Goal: Submit feedback/report problem: Submit feedback/report problem

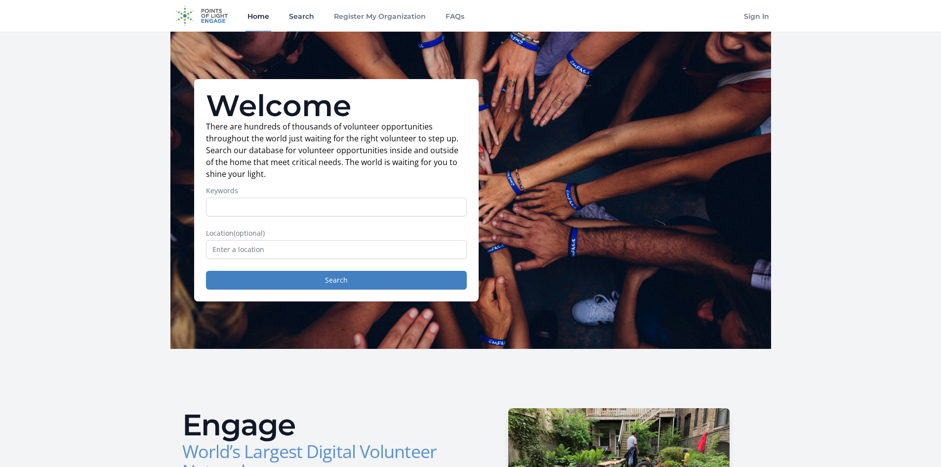
click at [299, 15] on link "Search" at bounding box center [301, 16] width 29 height 32
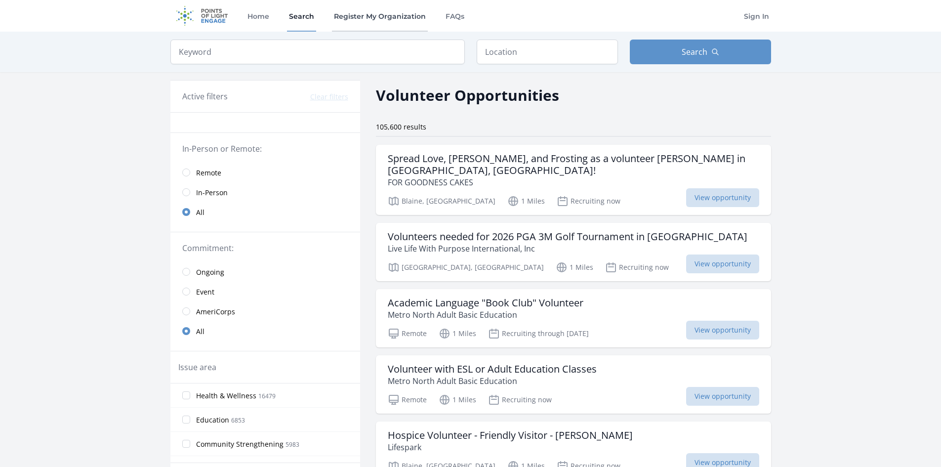
click at [362, 14] on link "Register My Organization" at bounding box center [380, 16] width 96 height 32
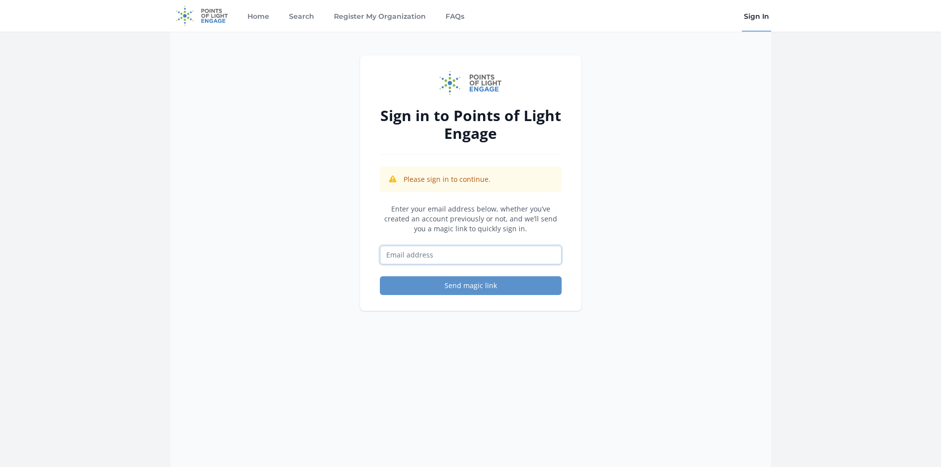
click at [412, 260] on input "Email address" at bounding box center [471, 255] width 182 height 19
type input "[EMAIL_ADDRESS][DOMAIN_NAME]"
click at [449, 285] on button "Send magic link" at bounding box center [471, 285] width 182 height 19
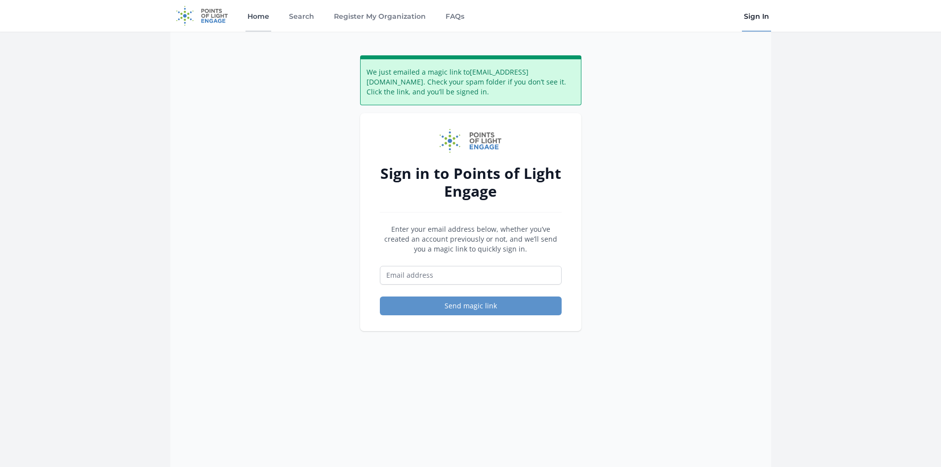
click at [257, 12] on link "Home" at bounding box center [259, 16] width 26 height 32
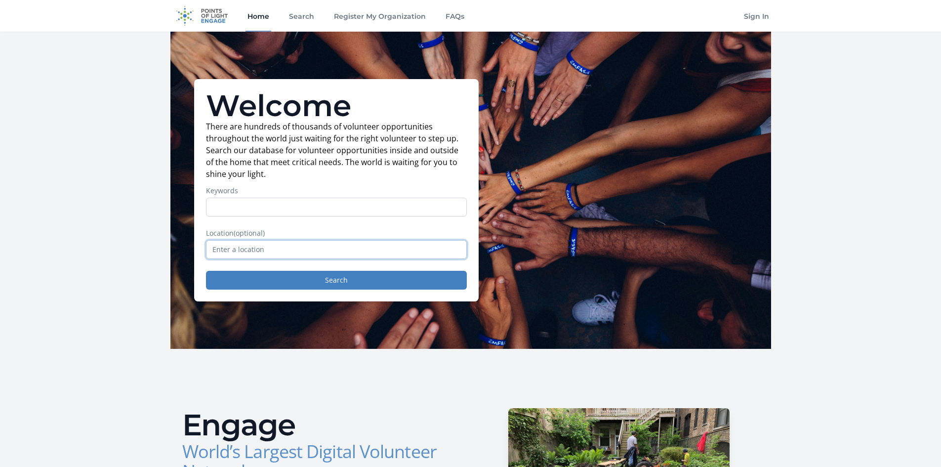
click at [237, 254] on input "text" at bounding box center [336, 249] width 261 height 19
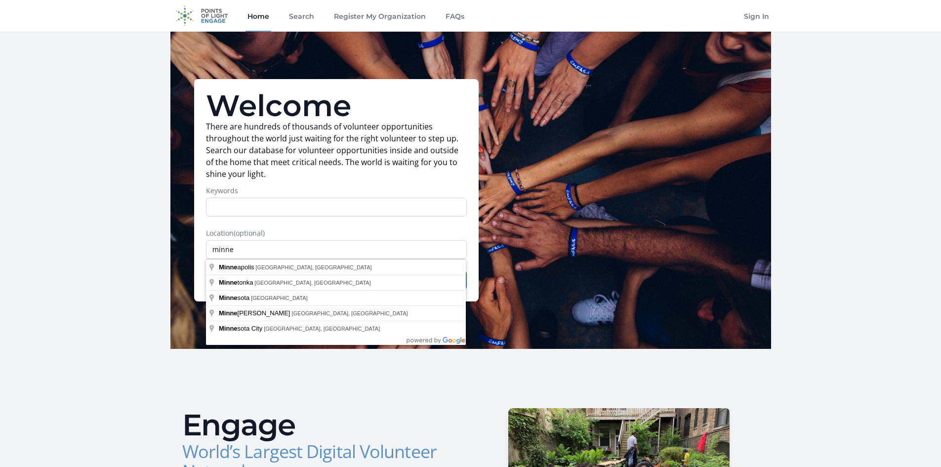
type input "Minneapolis, MN, USA"
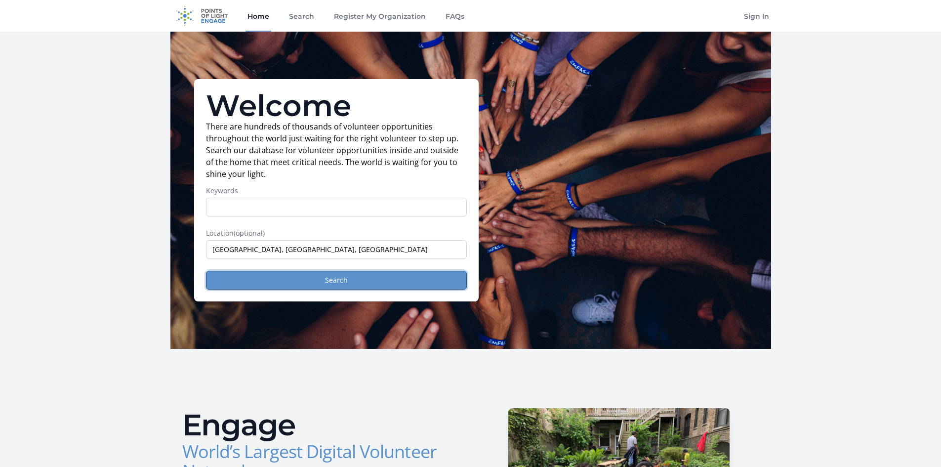
click at [324, 281] on button "Search" at bounding box center [336, 280] width 261 height 19
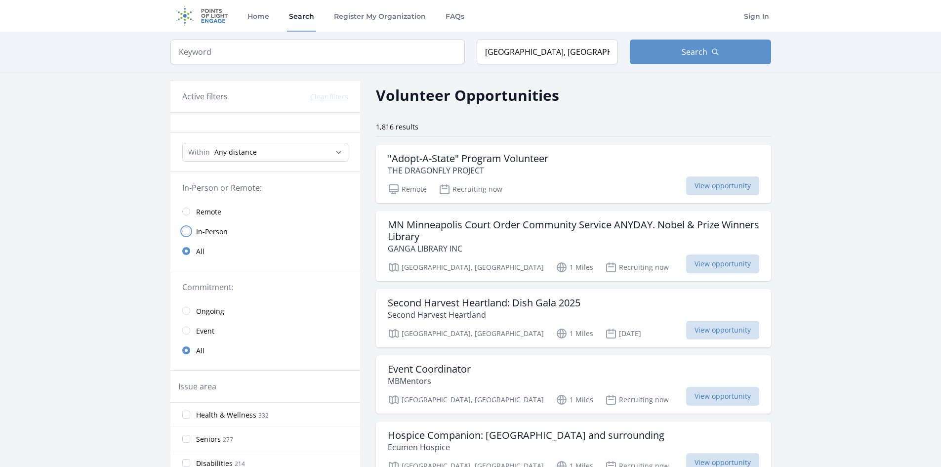
click at [187, 229] on input "radio" at bounding box center [186, 231] width 8 height 8
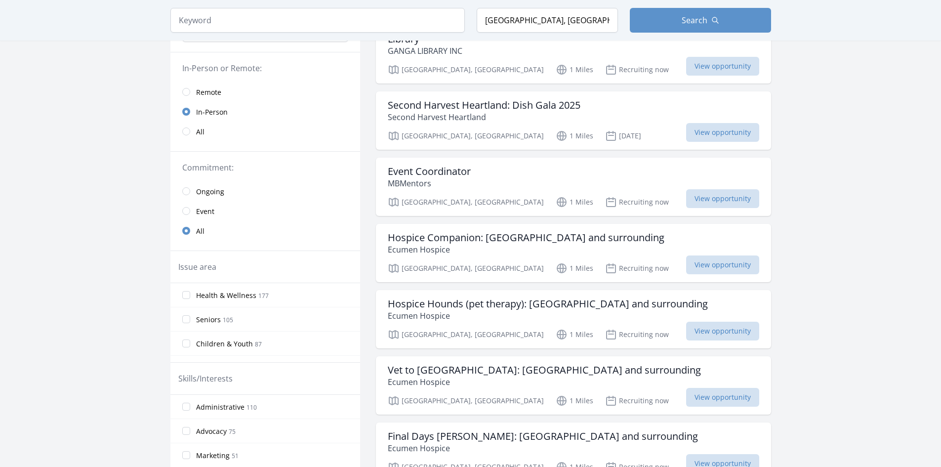
scroll to position [148, 0]
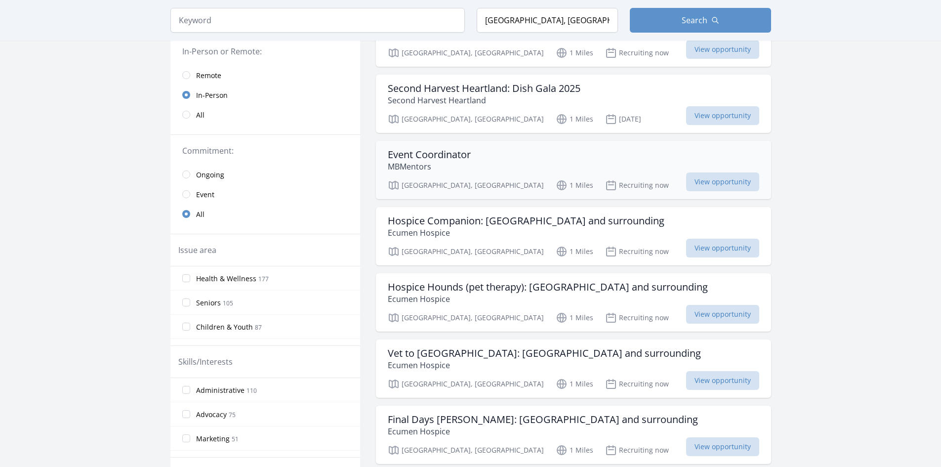
click at [440, 153] on h3 "Event Coordinator" at bounding box center [429, 155] width 83 height 12
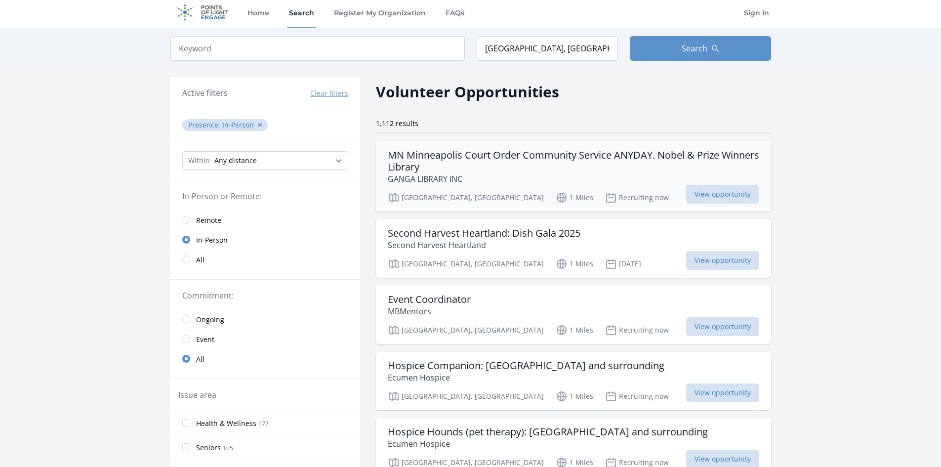
scroll to position [0, 0]
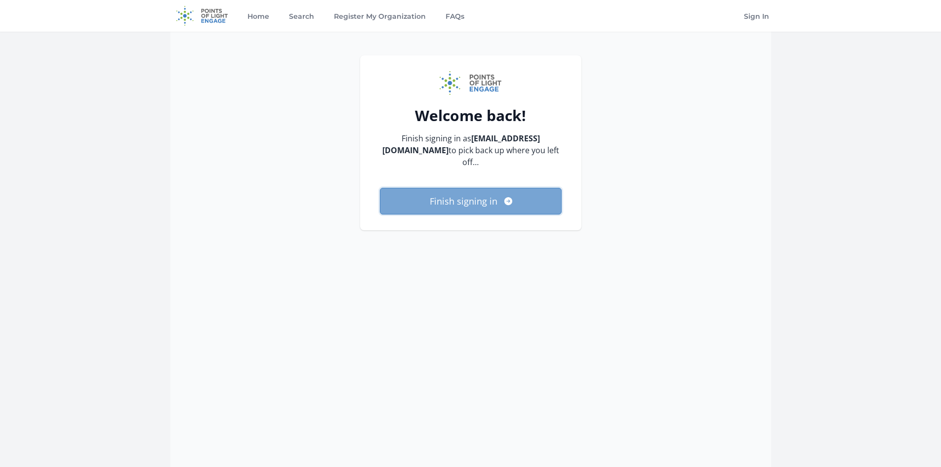
click at [469, 188] on button "Finish signing in" at bounding box center [471, 201] width 182 height 27
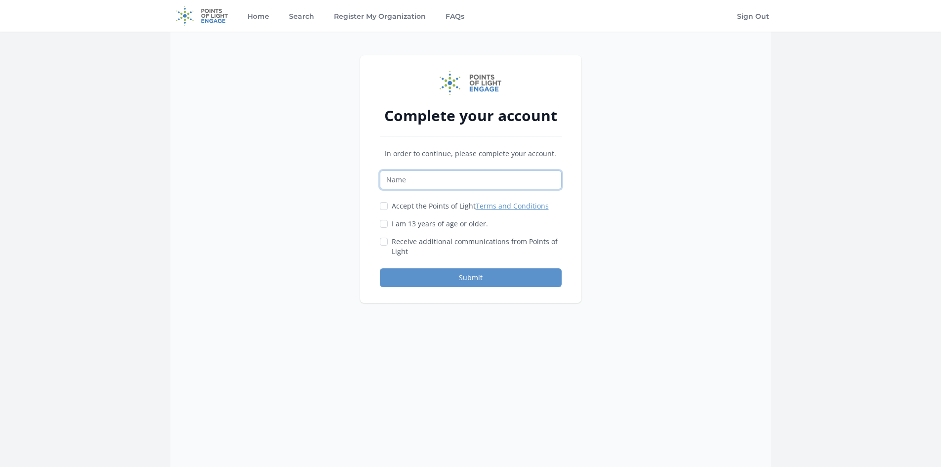
click at [469, 181] on input "Name" at bounding box center [471, 179] width 182 height 19
type input "[PERSON_NAME]"
click at [383, 205] on input "Accept the Points of Light Terms and Conditions" at bounding box center [384, 206] width 8 height 8
checkbox input "true"
click at [385, 223] on input "I am 13 years of age or older." at bounding box center [384, 224] width 8 height 8
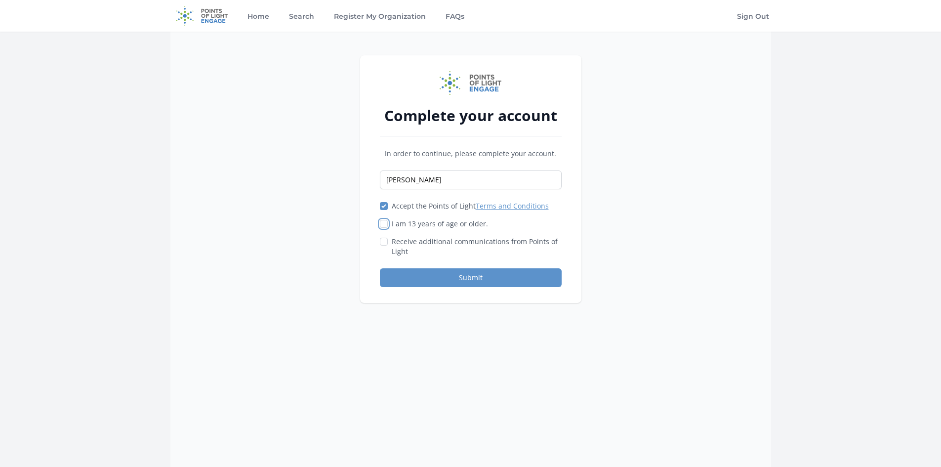
checkbox input "true"
click at [384, 243] on input "Receive additional communications from Points of Light" at bounding box center [384, 242] width 8 height 8
checkbox input "true"
click at [426, 279] on button "Submit" at bounding box center [471, 277] width 182 height 19
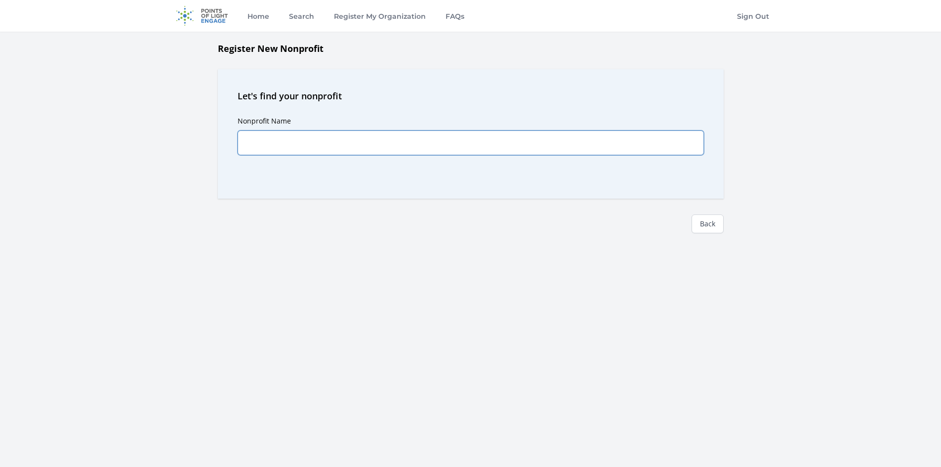
click at [360, 139] on input "Nonprofit Name" at bounding box center [471, 142] width 466 height 25
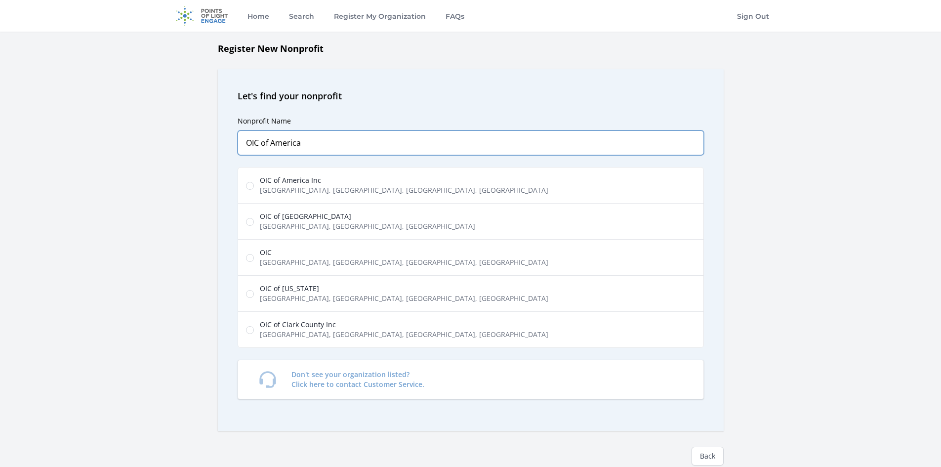
type input "OIC of America"
click at [251, 185] on input "OIC of America Inc [GEOGRAPHIC_DATA], [GEOGRAPHIC_DATA], [GEOGRAPHIC_DATA], [GE…" at bounding box center [250, 186] width 8 height 8
radio input "true"
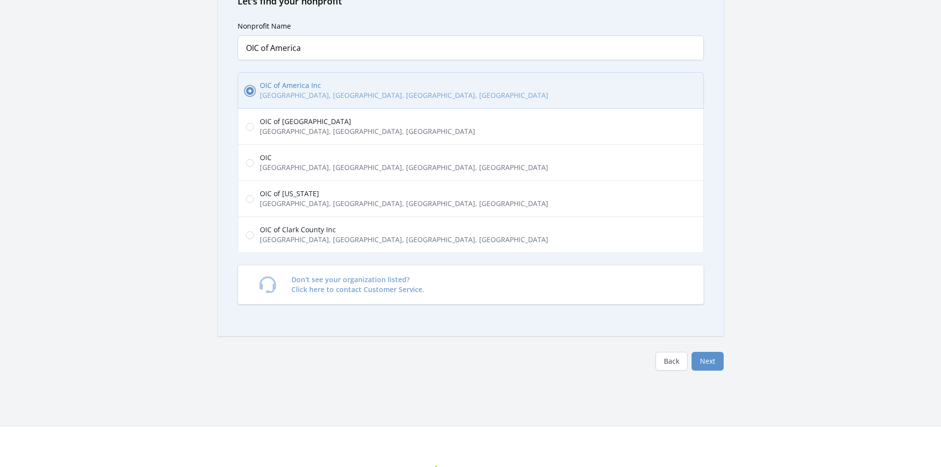
scroll to position [99, 0]
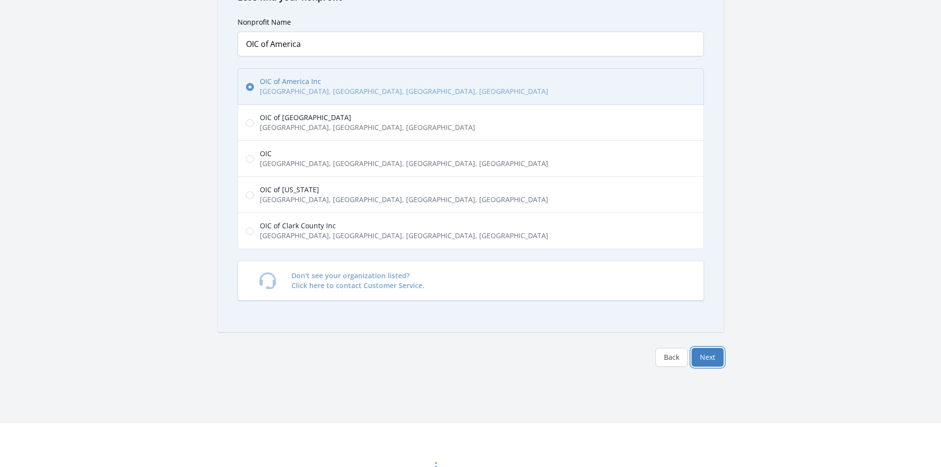
click at [707, 356] on button "Next" at bounding box center [708, 357] width 32 height 19
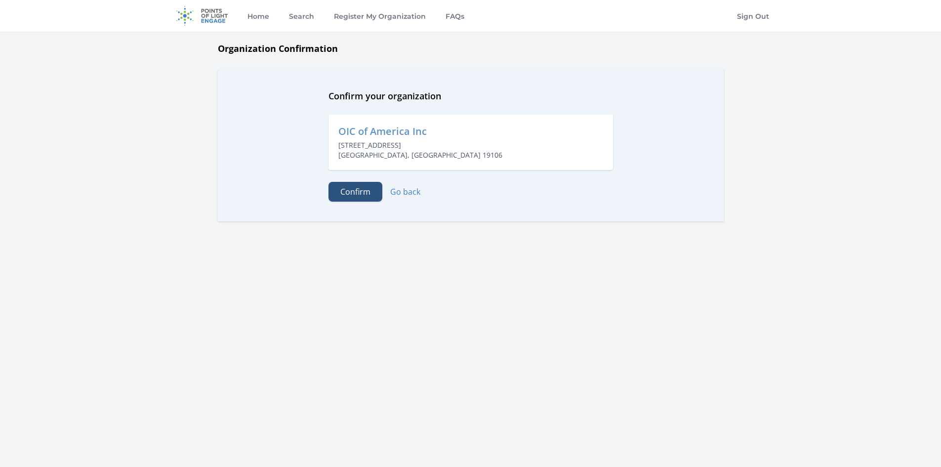
click at [351, 187] on button "Confirm" at bounding box center [356, 192] width 54 height 20
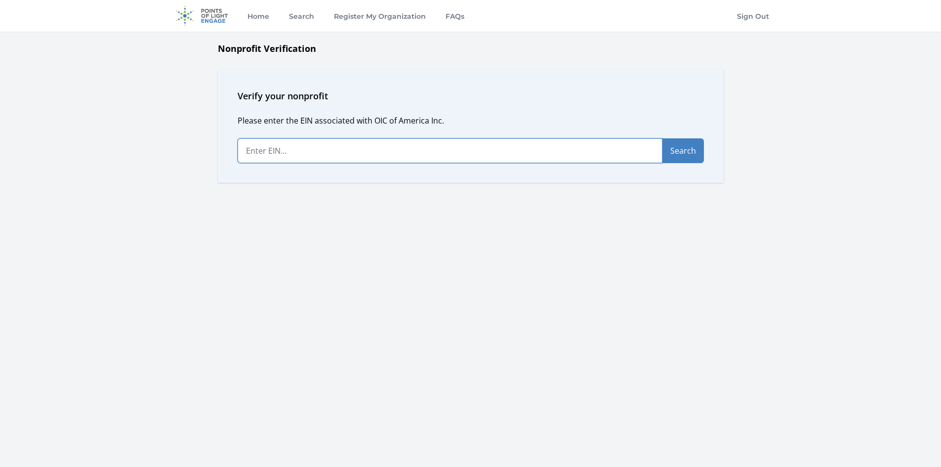
click at [349, 154] on input "text" at bounding box center [450, 150] width 425 height 25
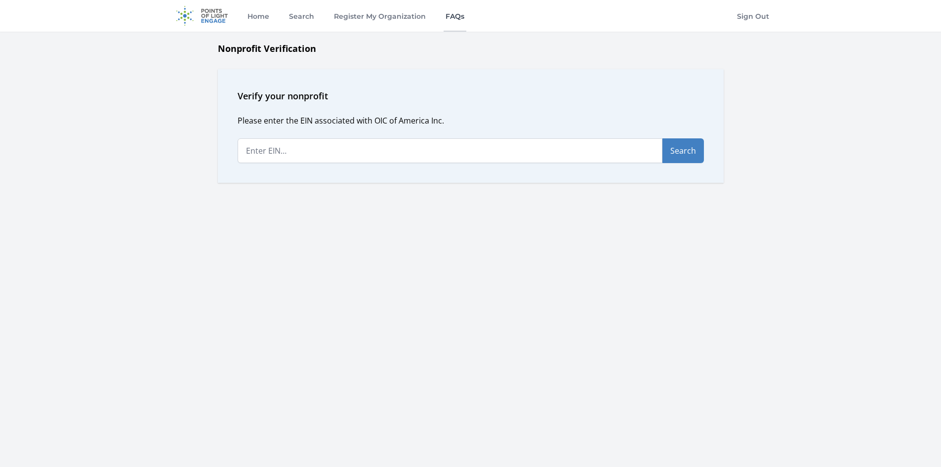
click at [454, 13] on link "FAQs" at bounding box center [455, 16] width 23 height 32
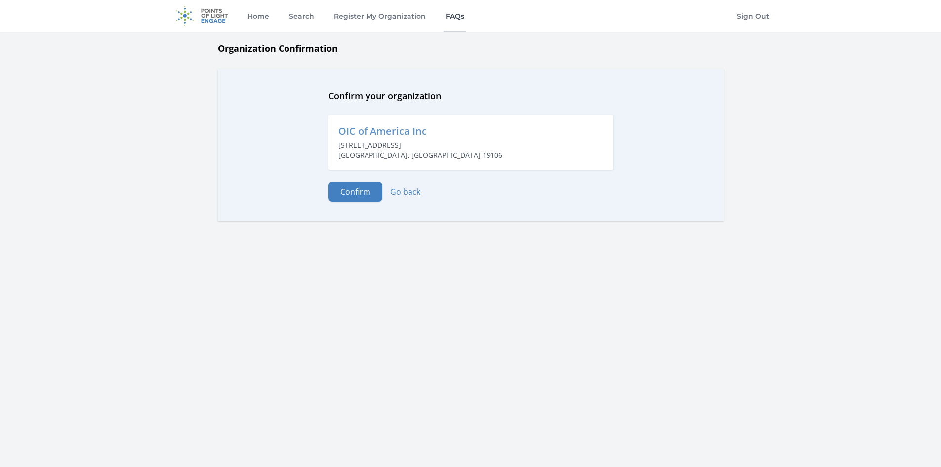
click at [455, 13] on link "FAQs" at bounding box center [455, 16] width 23 height 32
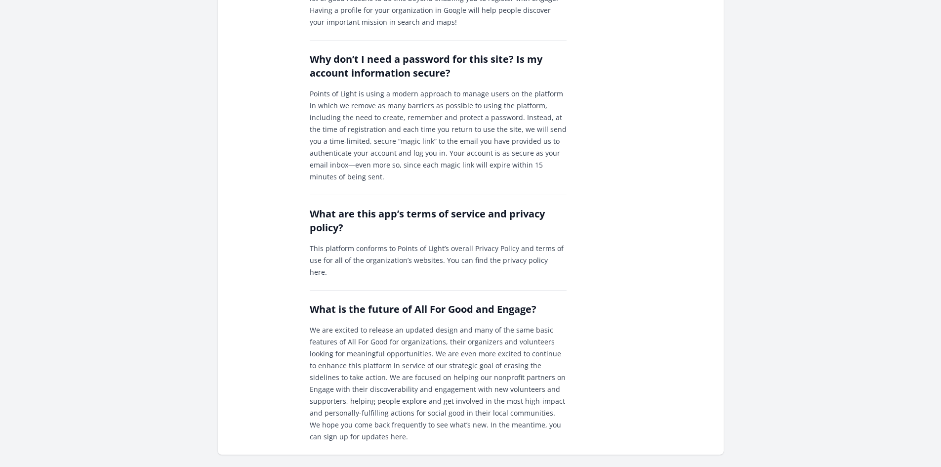
scroll to position [1232, 0]
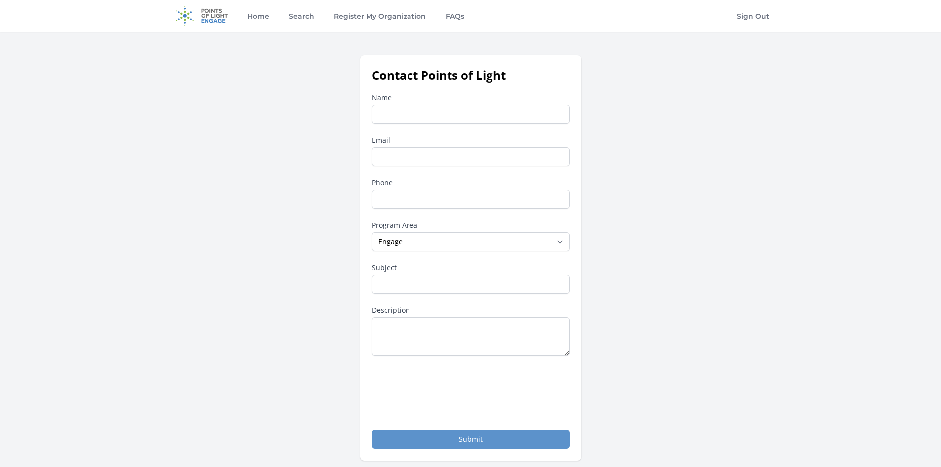
click at [451, 114] on input "Name" at bounding box center [471, 114] width 198 height 19
type input "Renee Williams"
type input "rwilliams@oicofamerica.org"
type input "6122821662"
click at [427, 243] on select "--None-- Daily Point of Light Award Disney Family Volunteer Rewards Global Netw…" at bounding box center [471, 241] width 198 height 19
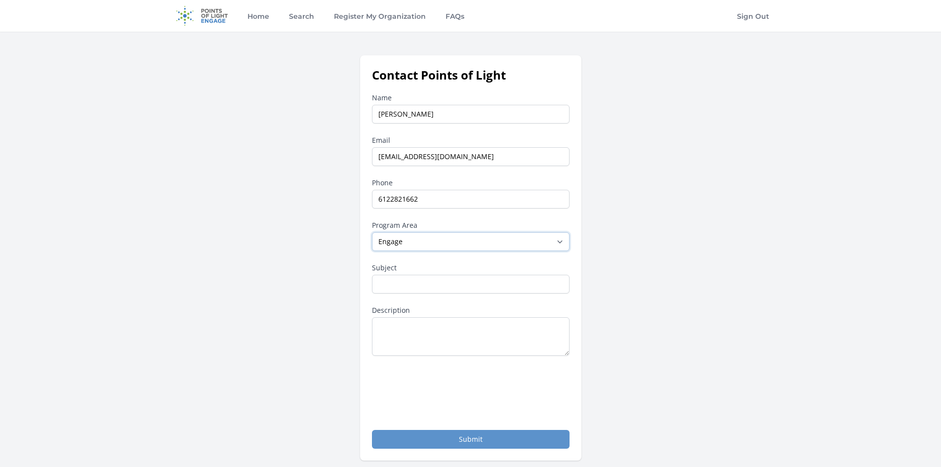
select select "Points of Light Community"
click at [372, 232] on select "--None-- Daily Point of Light Award Disney Family Volunteer Rewards Global Netw…" at bounding box center [471, 241] width 198 height 19
click at [395, 284] on input "Subject" at bounding box center [471, 284] width 198 height 19
type input "Add my organization"
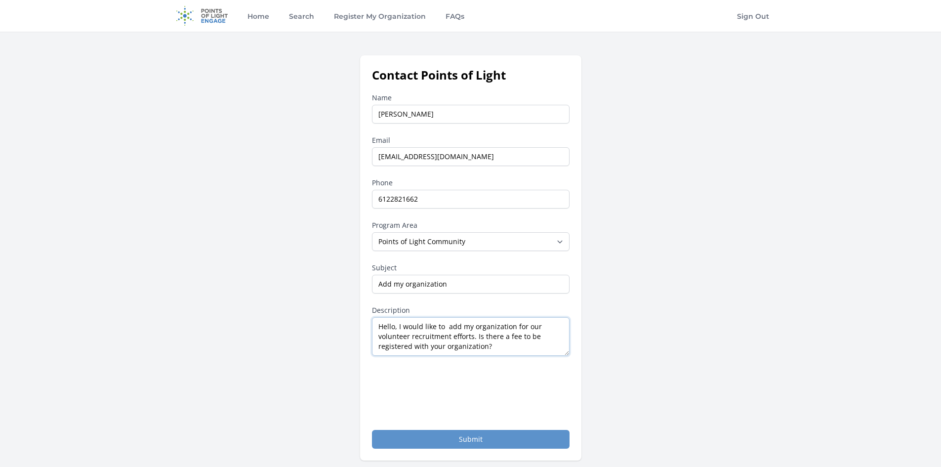
type textarea "Hello, I would like to add my organization for our volunteer recruitment effort…"
click at [462, 434] on button "Submit" at bounding box center [471, 439] width 198 height 19
